Goal: Task Accomplishment & Management: Manage account settings

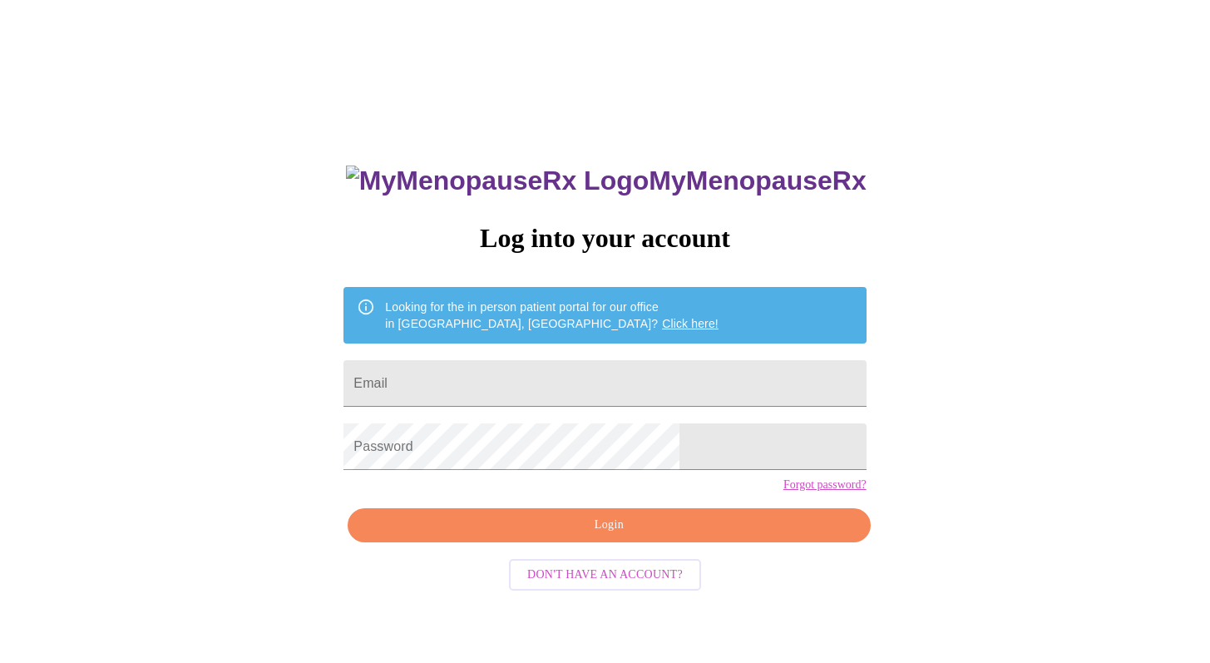
scroll to position [17, 0]
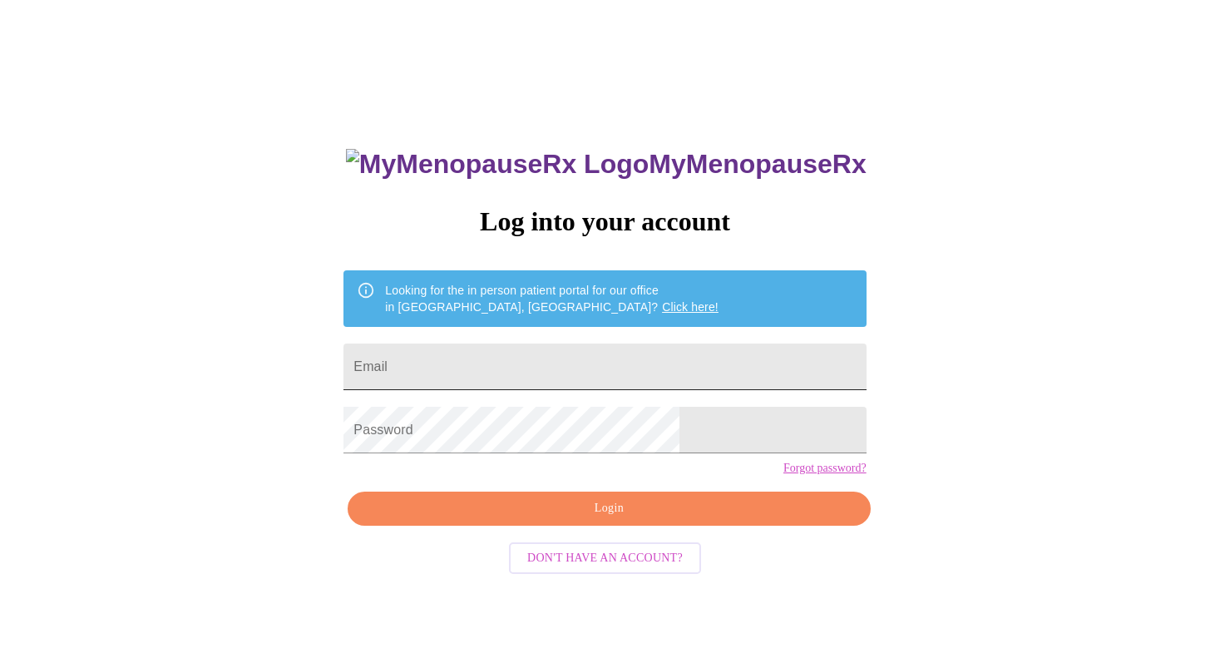
click at [494, 348] on input "Email" at bounding box center [604, 366] width 522 height 47
type input "[EMAIL_ADDRESS][DOMAIN_NAME]"
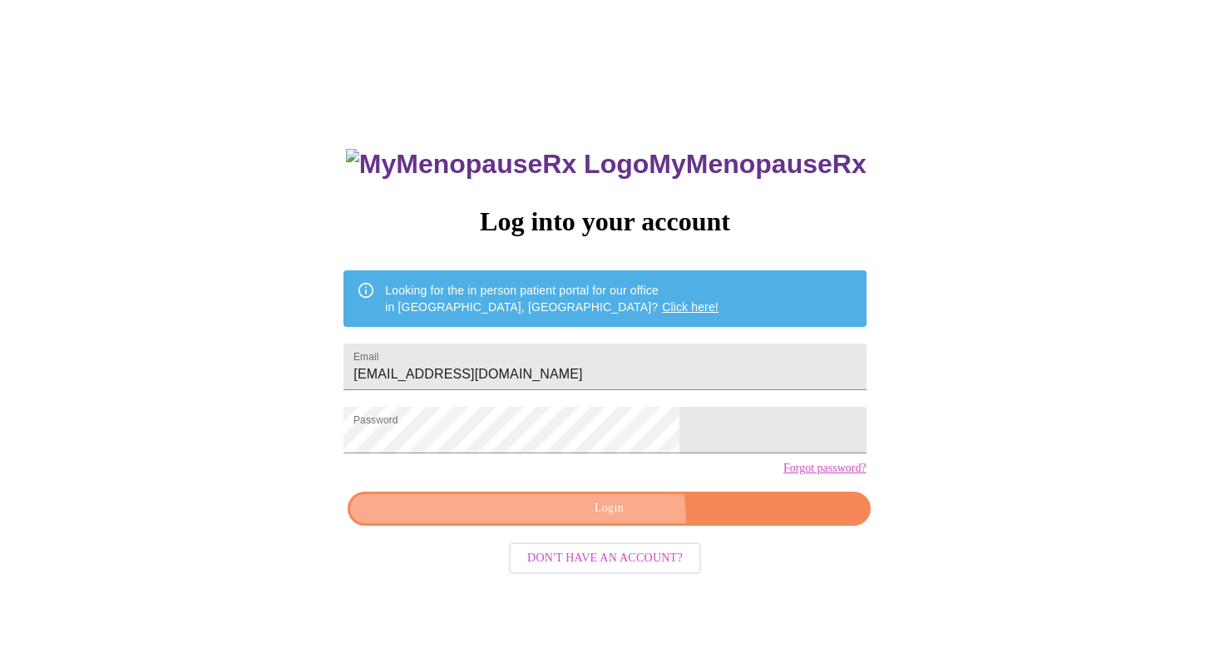
click at [599, 525] on button "Login" at bounding box center [609, 508] width 522 height 34
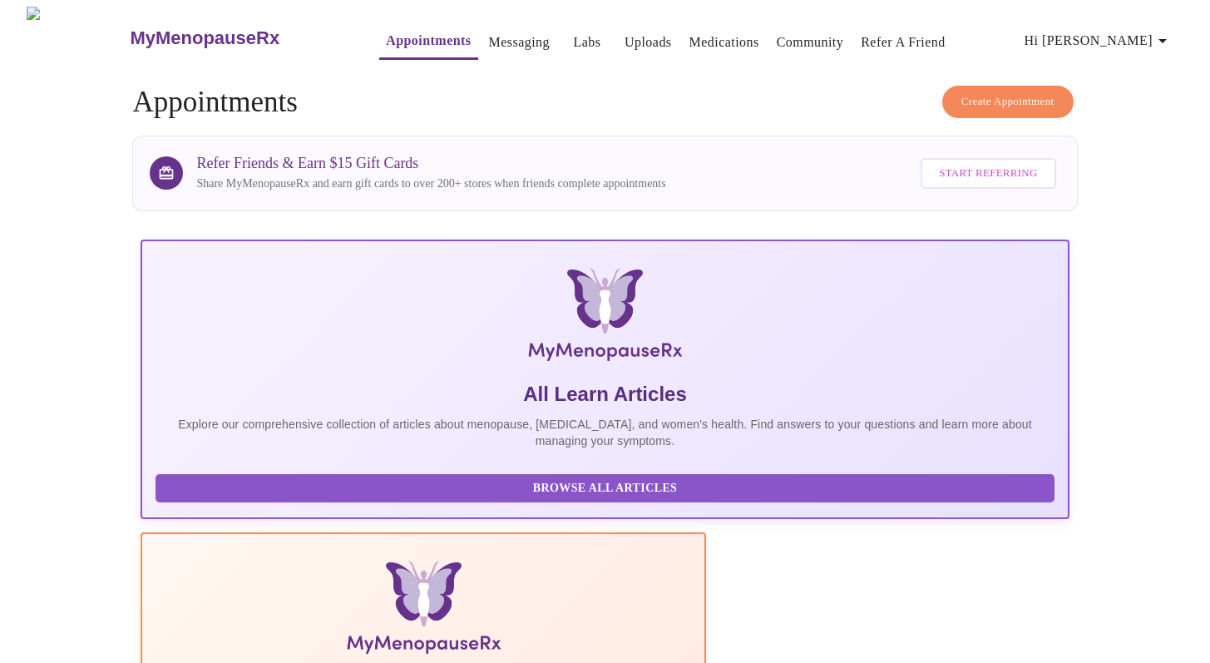
click at [1128, 29] on span "Hi [PERSON_NAME]" at bounding box center [1098, 40] width 148 height 23
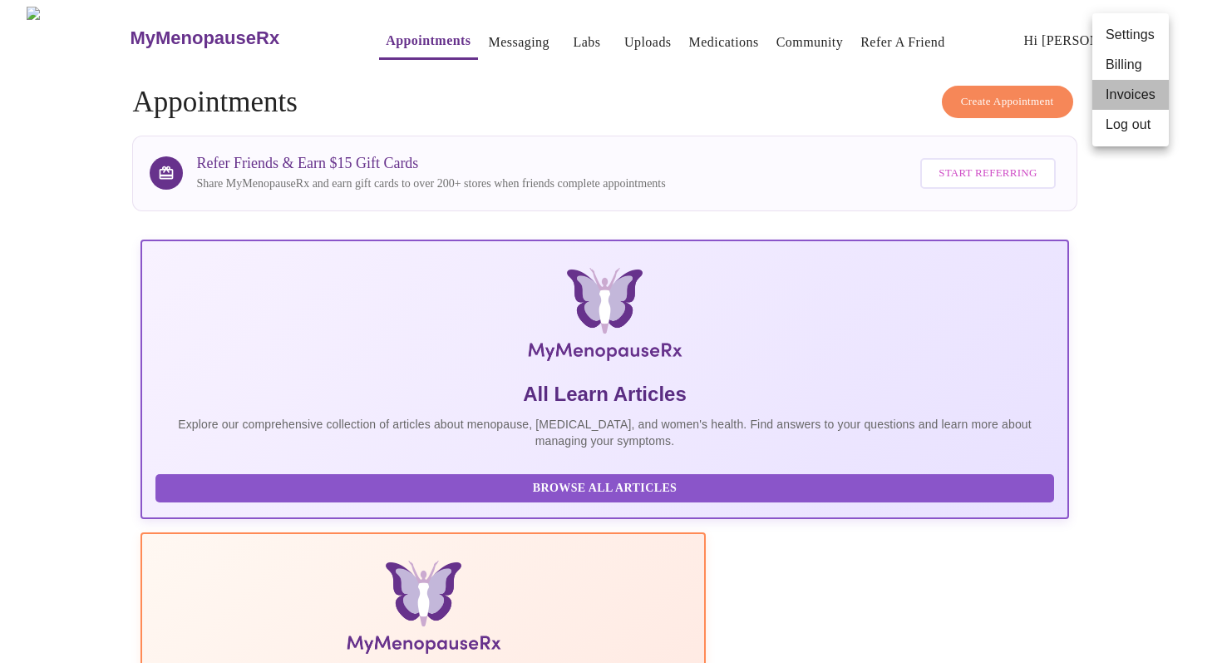
click at [1116, 90] on li "Invoices" at bounding box center [1131, 95] width 76 height 30
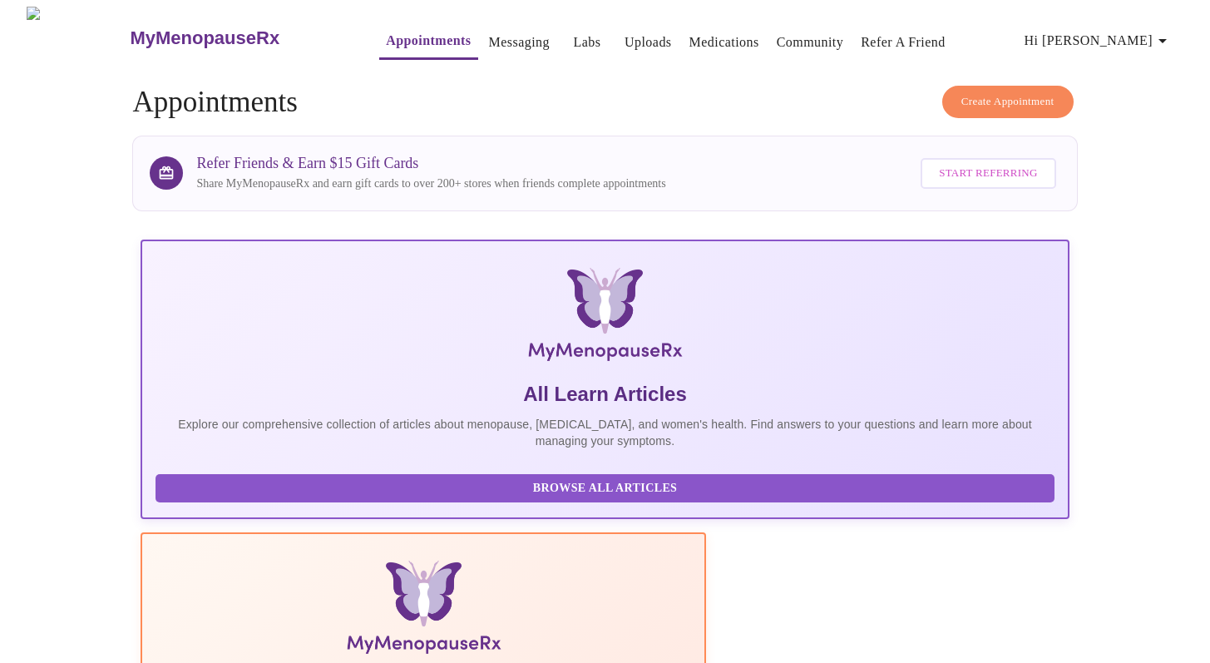
click at [1171, 34] on icon "button" at bounding box center [1162, 41] width 20 height 20
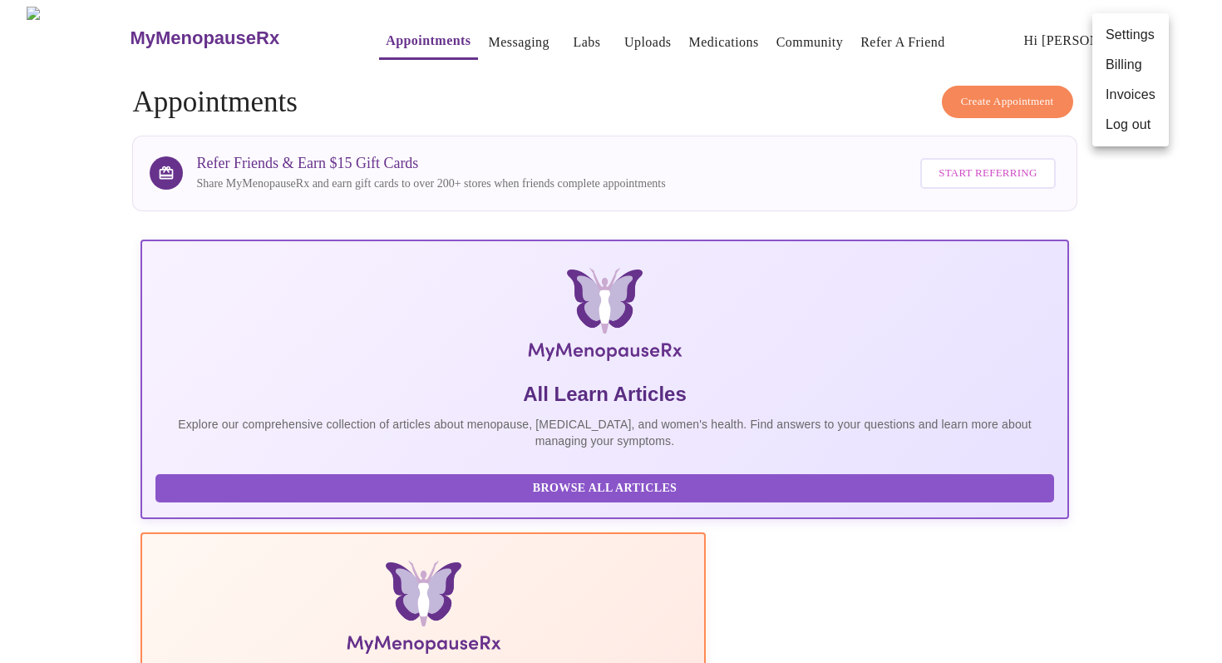
click at [700, 34] on div at bounding box center [611, 331] width 1222 height 663
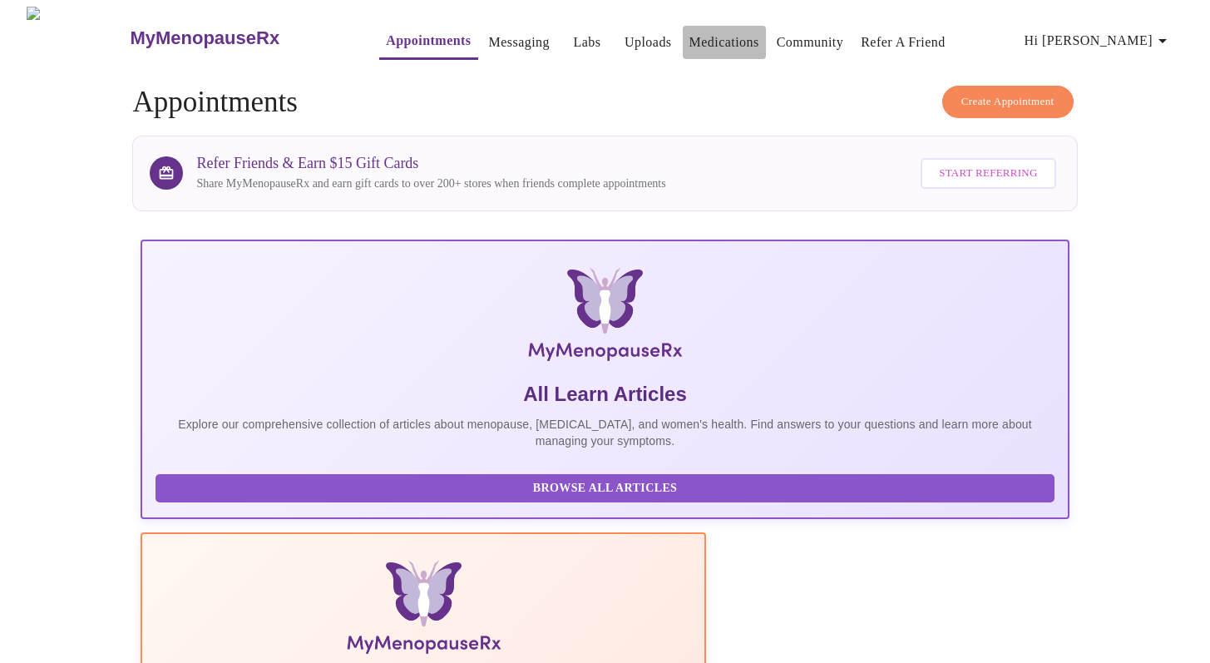
click at [694, 47] on button "Medications" at bounding box center [724, 42] width 83 height 33
click at [694, 44] on link "Medications" at bounding box center [724, 42] width 70 height 23
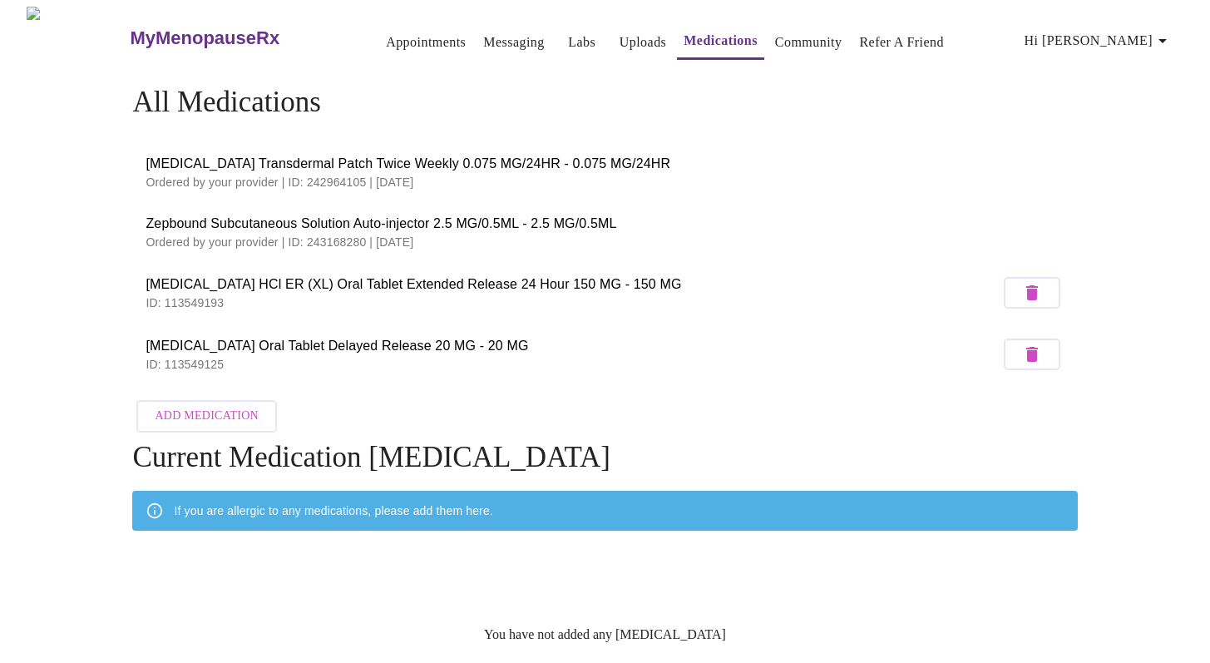
click at [323, 221] on span "Zepbound Subcutaneous Solution Auto-injector 2.5 MG/0.5ML - 2.5 MG/0.5ML" at bounding box center [605, 224] width 918 height 20
